Goal: Check status: Check status

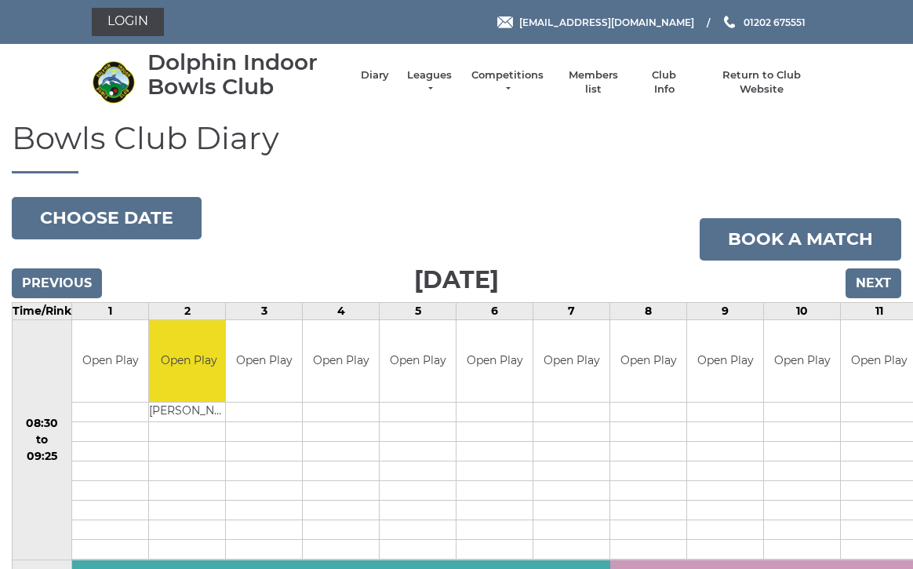
scroll to position [9, 0]
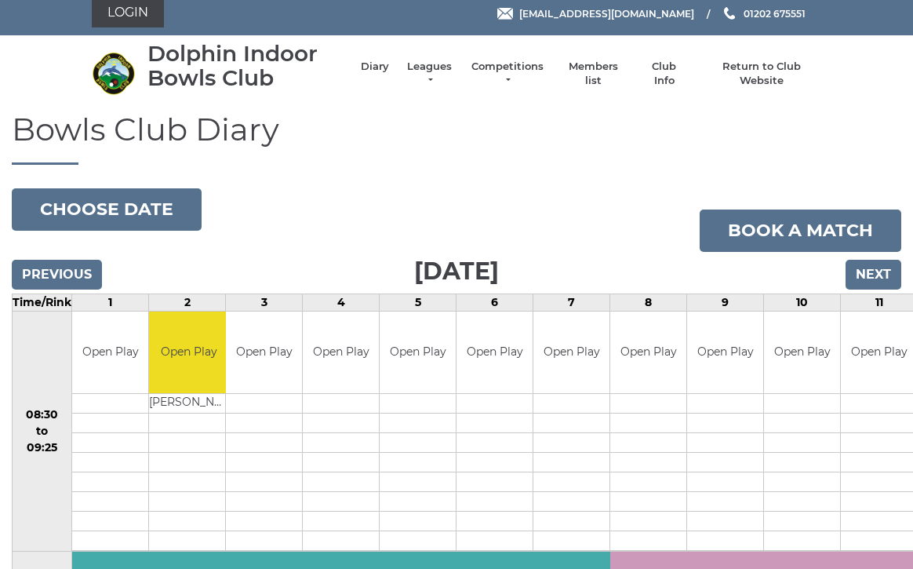
click at [389, 72] on link "Diary" at bounding box center [375, 67] width 28 height 14
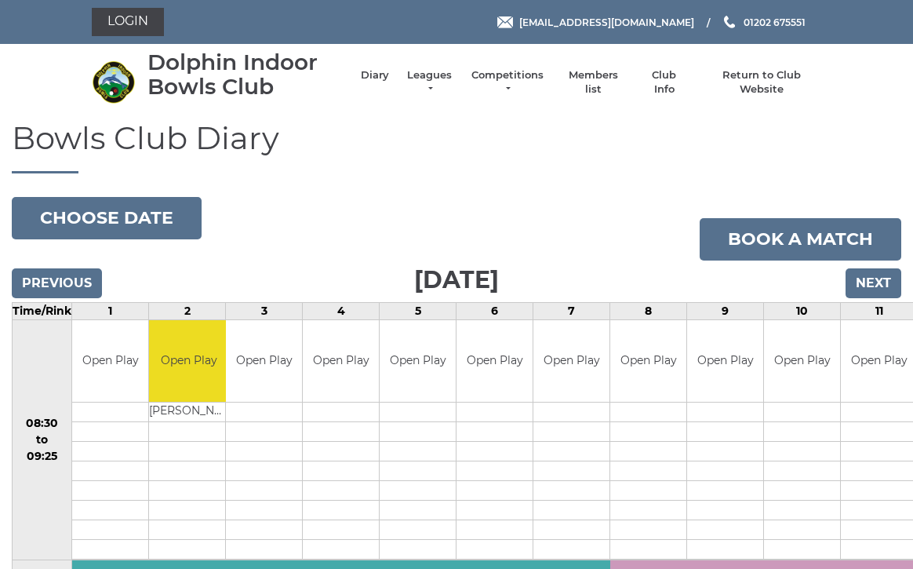
scroll to position [9, 0]
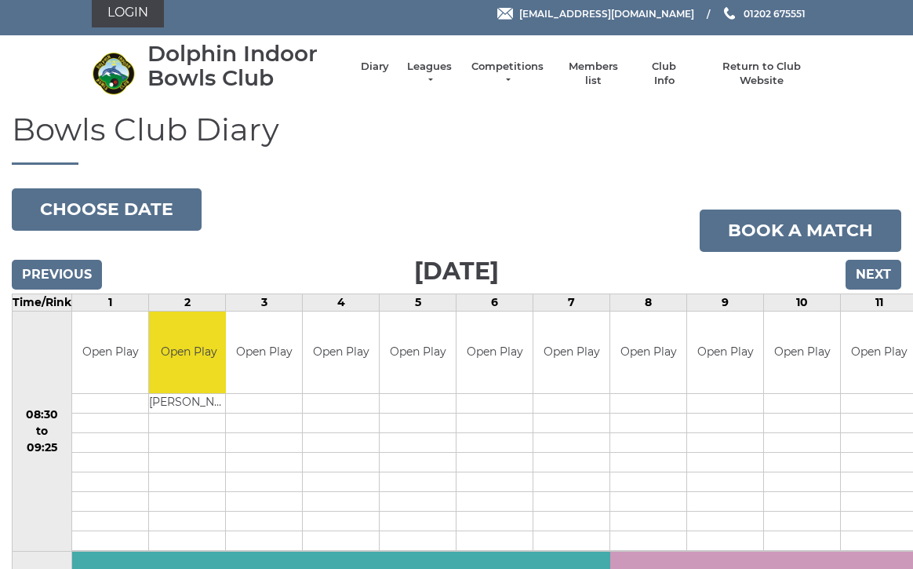
click at [530, 72] on link "Competitions" at bounding box center [507, 74] width 75 height 28
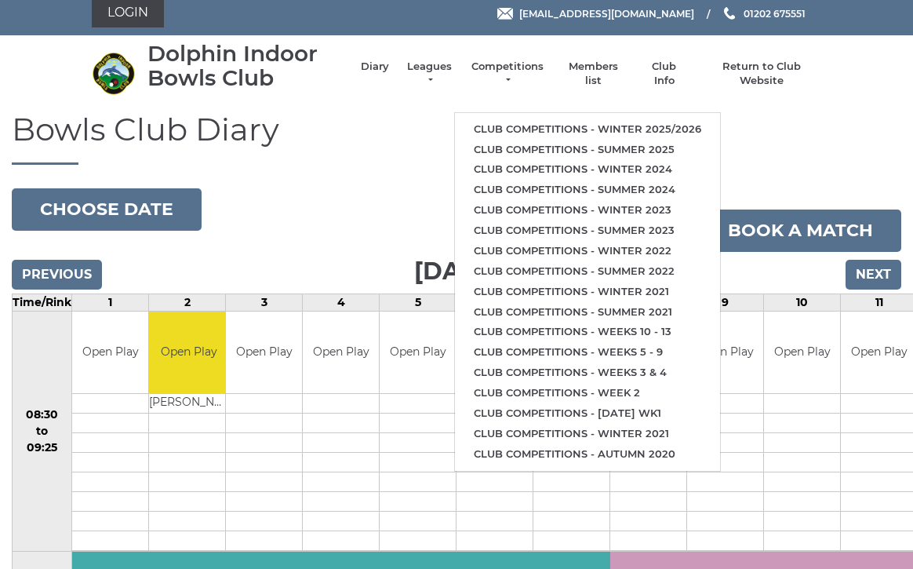
click at [676, 75] on link "Club Info" at bounding box center [664, 74] width 45 height 28
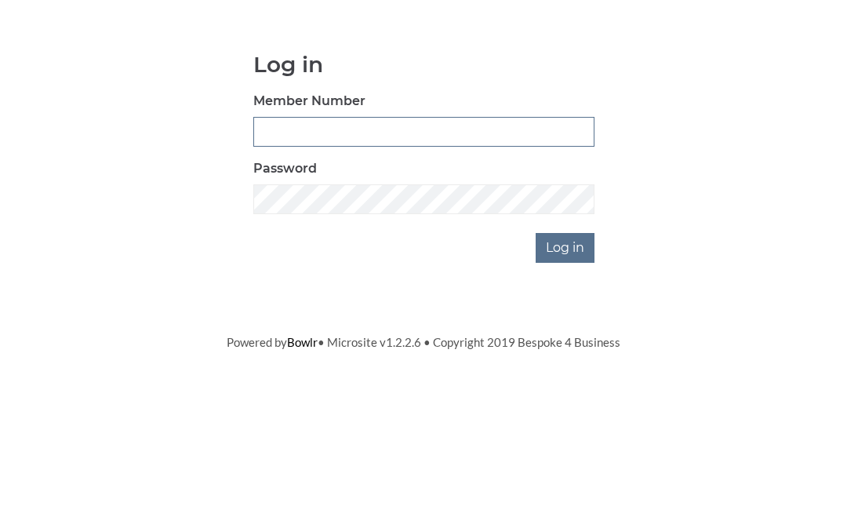
type input "2405"
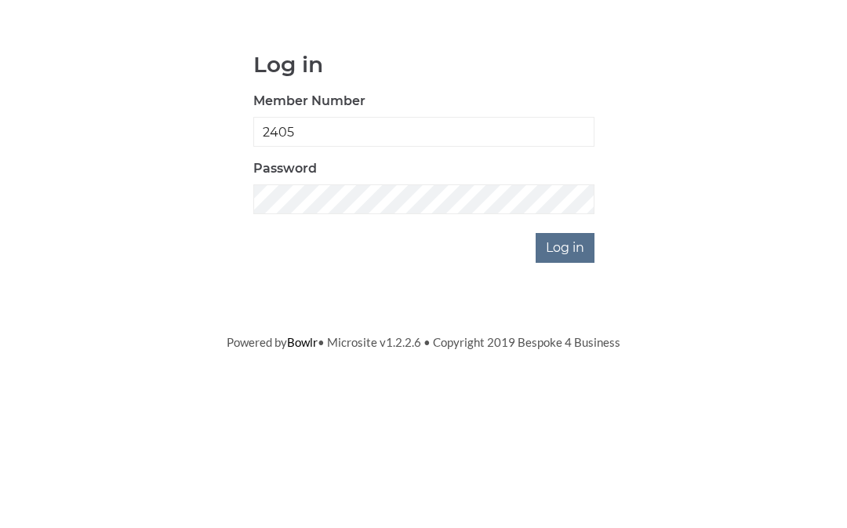
click at [566, 372] on input "Log in" at bounding box center [565, 387] width 59 height 30
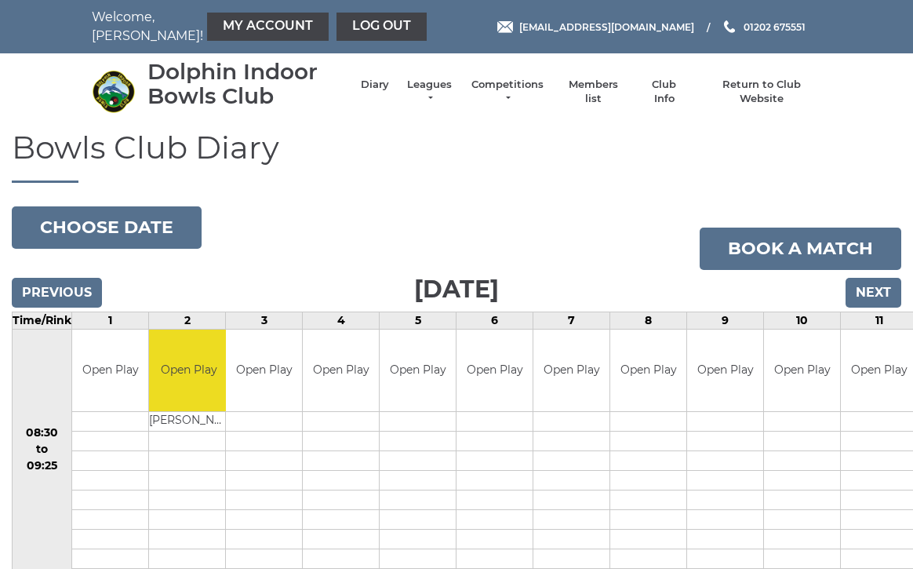
click at [874, 289] on input "Next" at bounding box center [874, 293] width 56 height 30
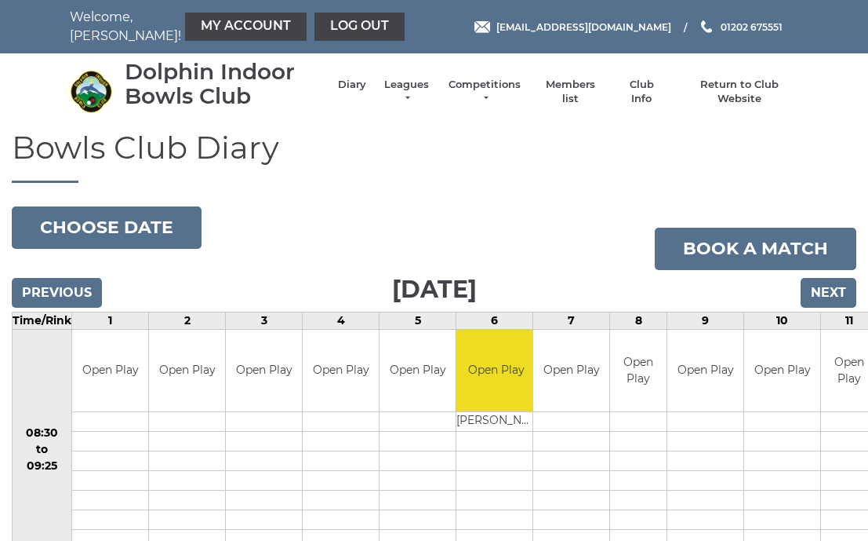
click at [838, 288] on input "Next" at bounding box center [829, 293] width 56 height 30
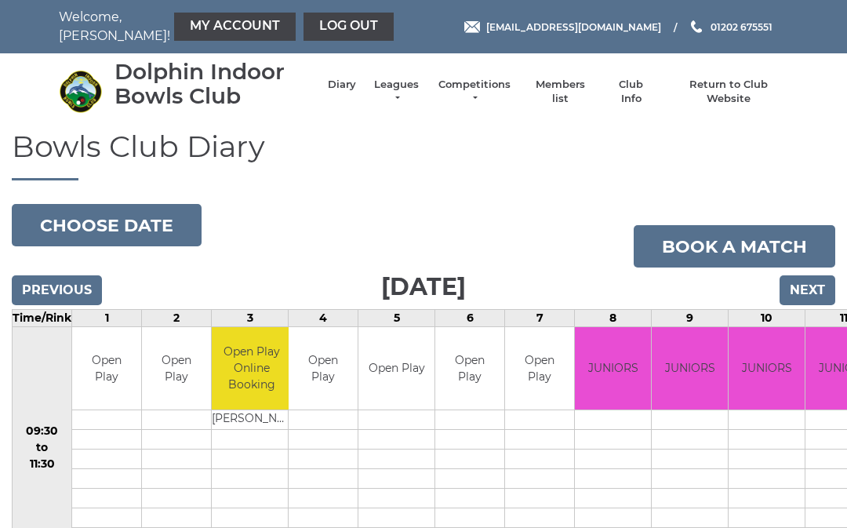
click at [810, 286] on input "Next" at bounding box center [808, 290] width 56 height 30
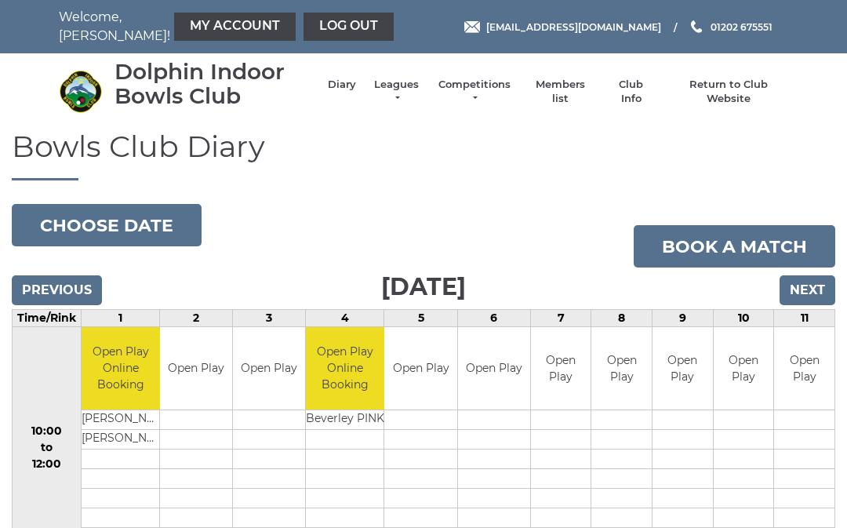
click at [812, 286] on input "Next" at bounding box center [808, 290] width 56 height 30
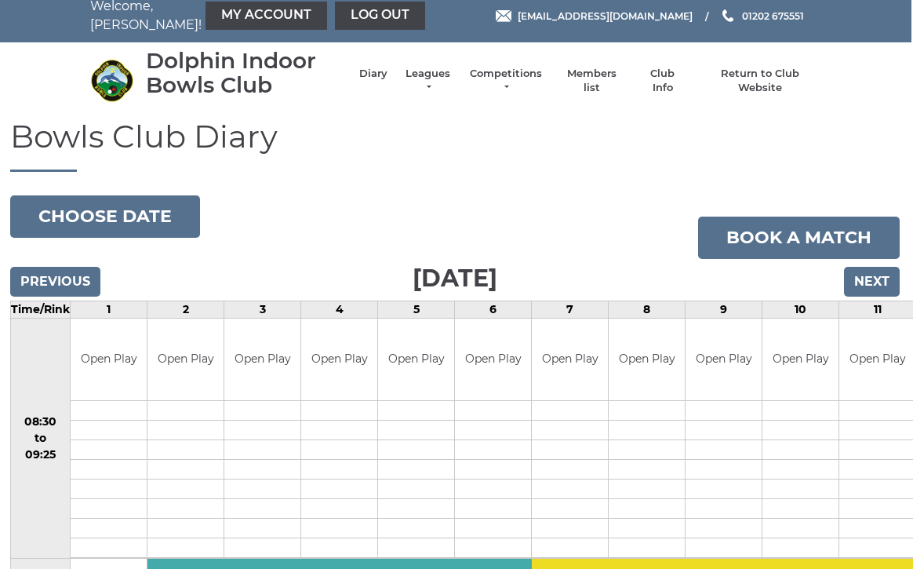
scroll to position [10, 2]
